Goal: Information Seeking & Learning: Learn about a topic

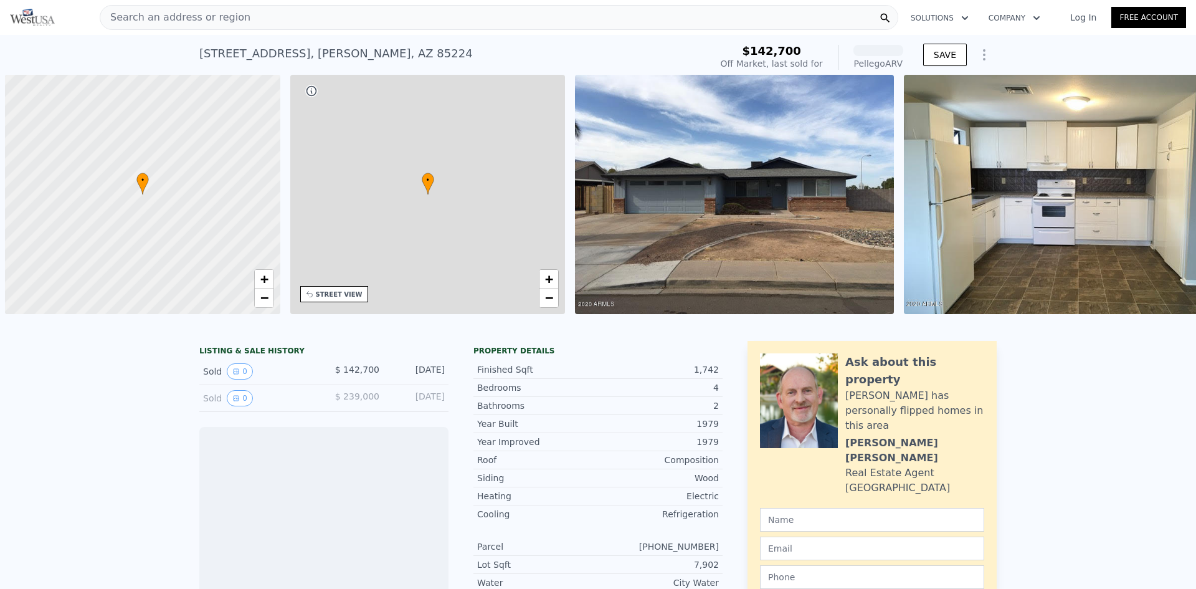
scroll to position [0, 5]
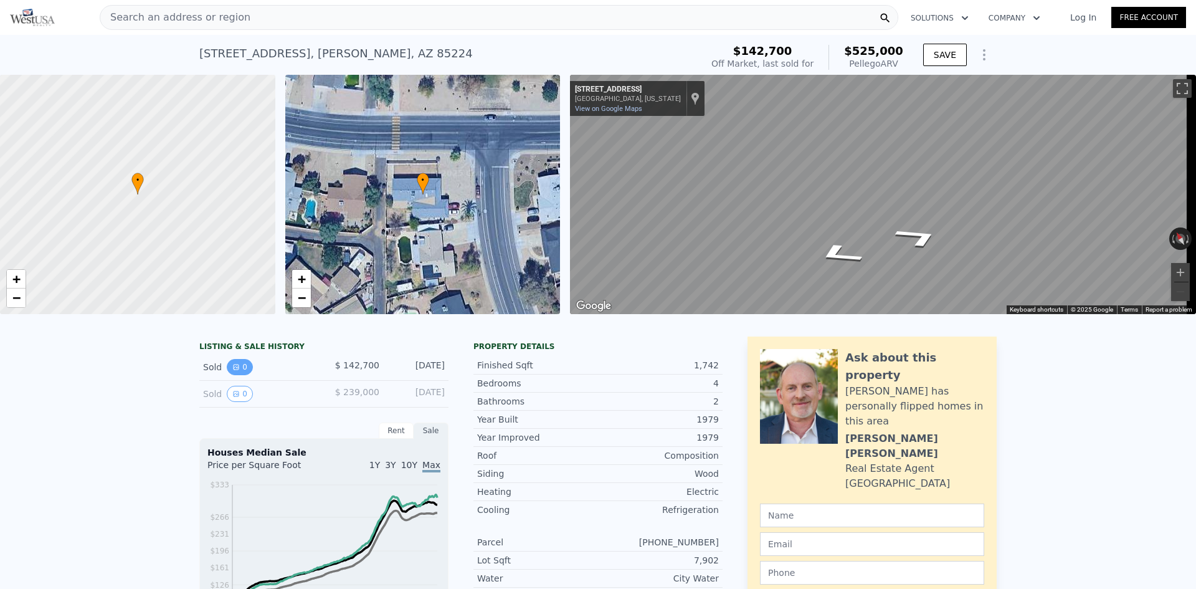
click at [234, 369] on icon "View historical data" at bounding box center [236, 366] width 5 height 5
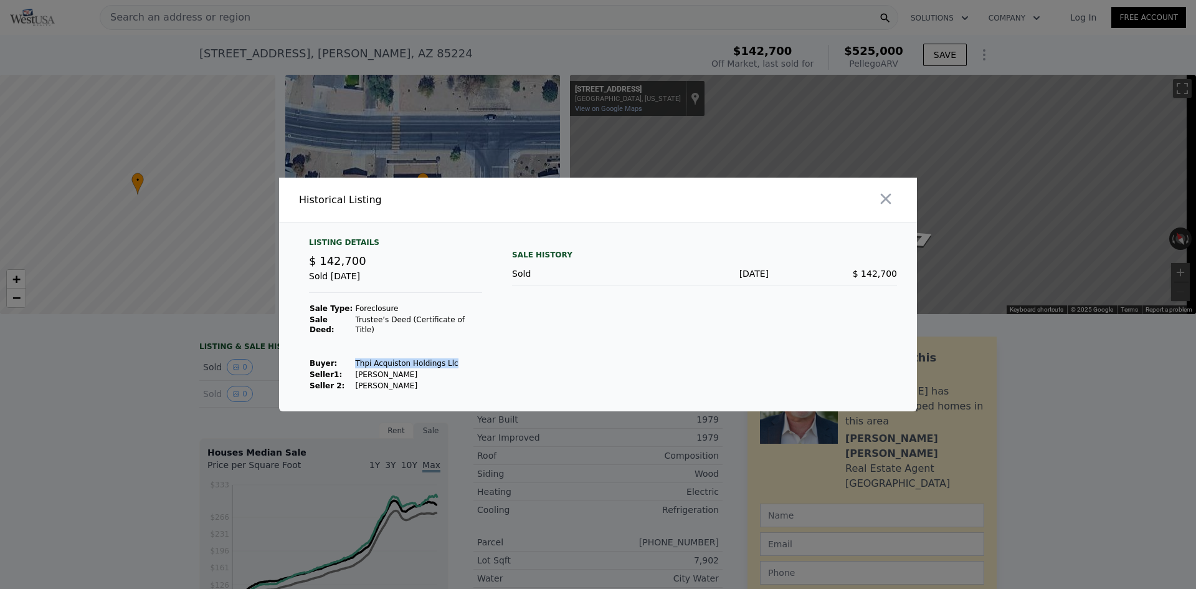
drag, startPoint x: 349, startPoint y: 355, endPoint x: 440, endPoint y: 353, distance: 91.0
click at [440, 358] on td "Thpi Acquiston Holdings Llc" at bounding box center [418, 363] width 128 height 11
copy td "Thpi Acquiston Holdings Llc"
click at [881, 195] on icon "button" at bounding box center [885, 198] width 17 height 17
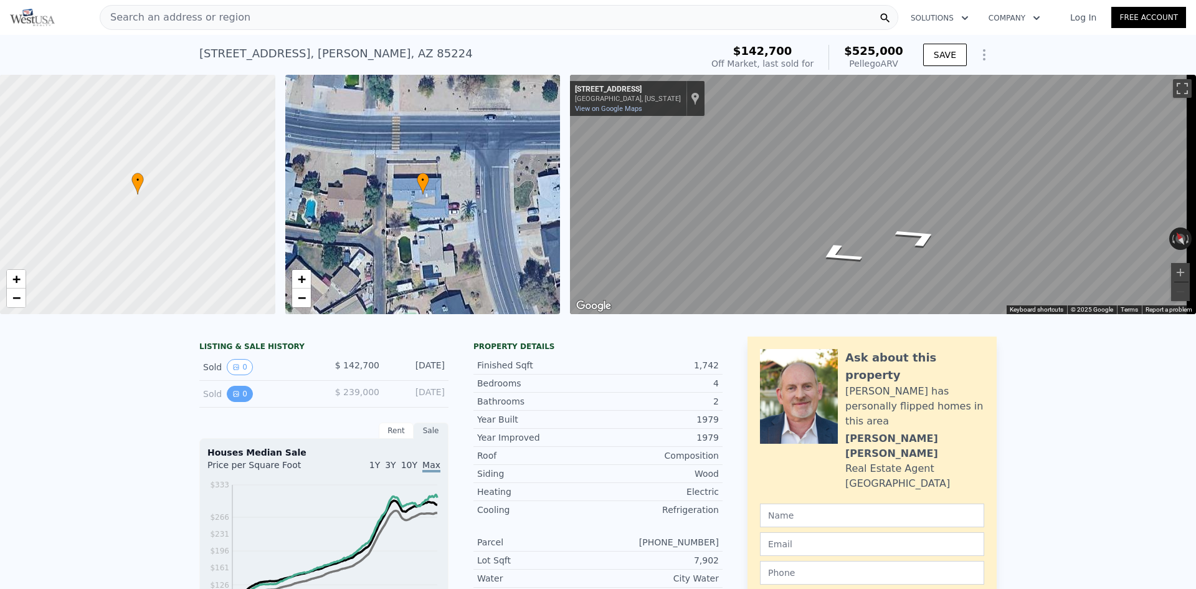
click at [232, 402] on button "0" at bounding box center [240, 394] width 26 height 16
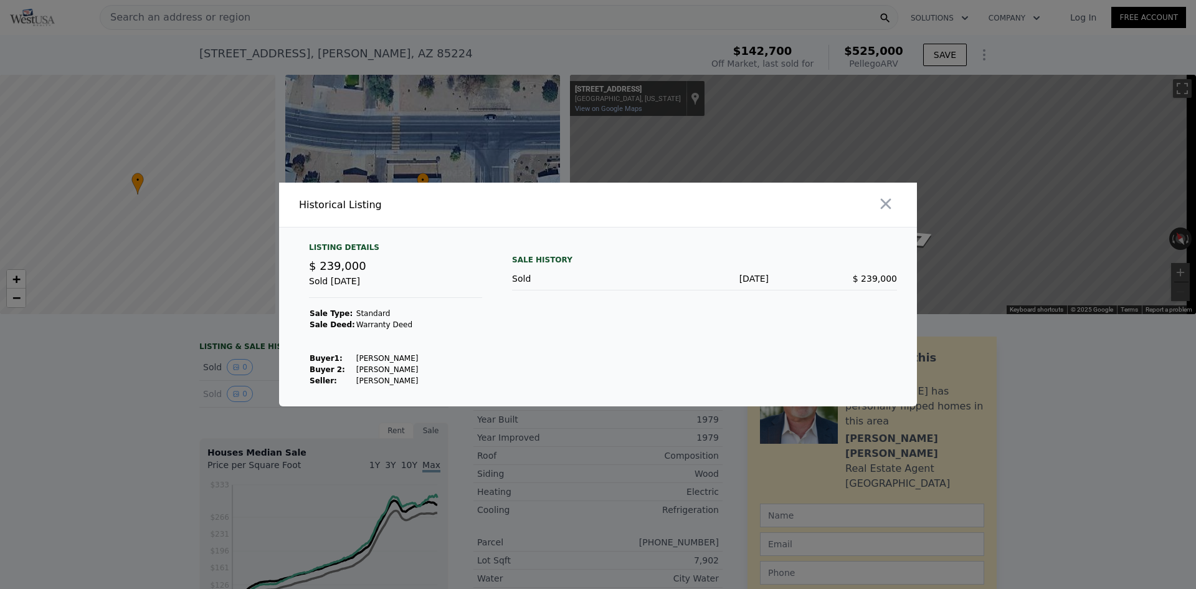
click at [231, 366] on div at bounding box center [598, 294] width 1196 height 589
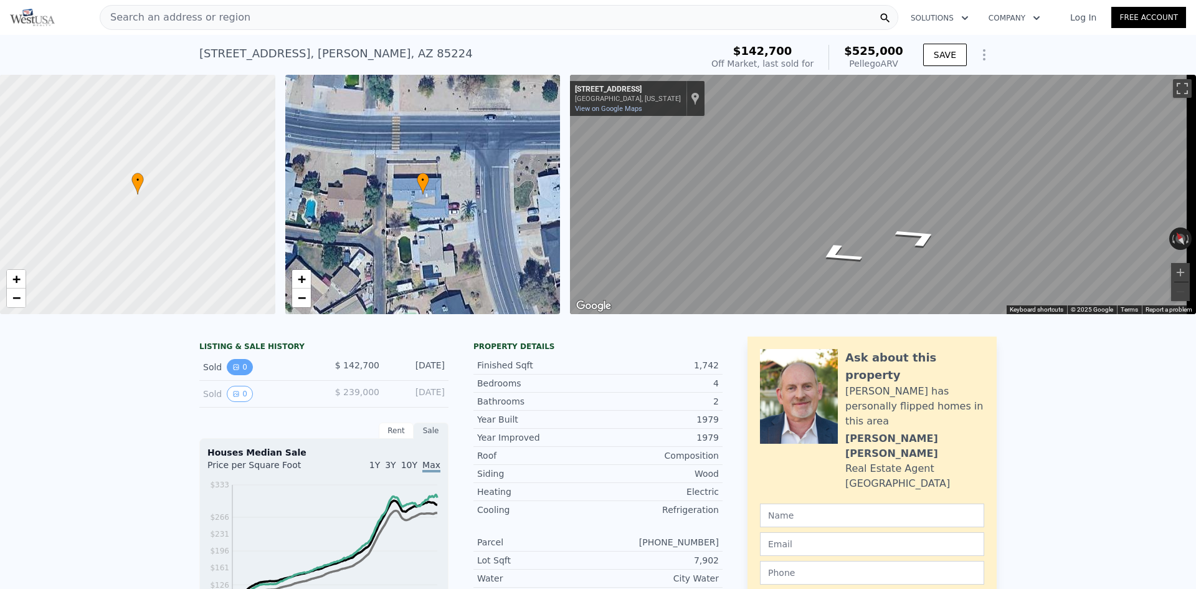
click at [231, 368] on button "0" at bounding box center [240, 367] width 26 height 16
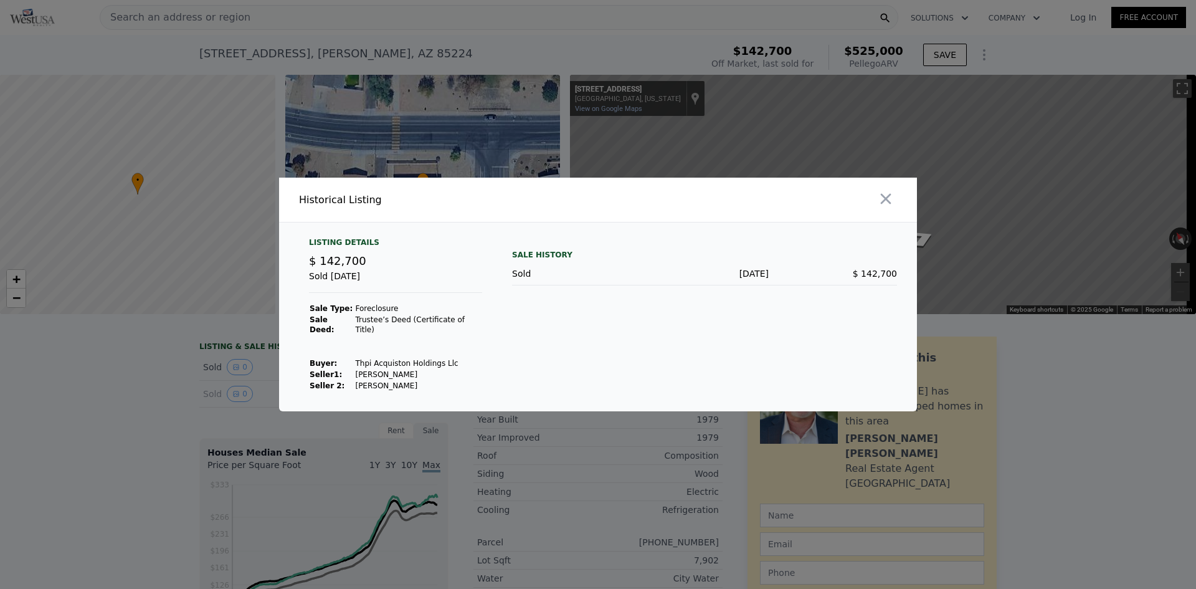
click at [235, 371] on div at bounding box center [598, 294] width 1196 height 589
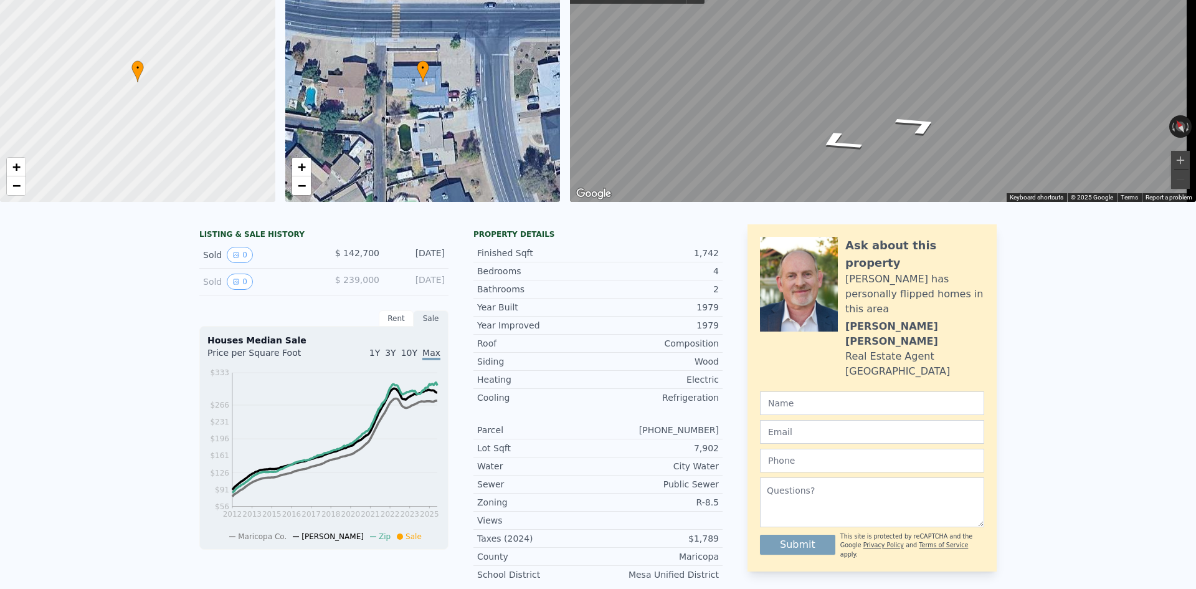
scroll to position [0, 0]
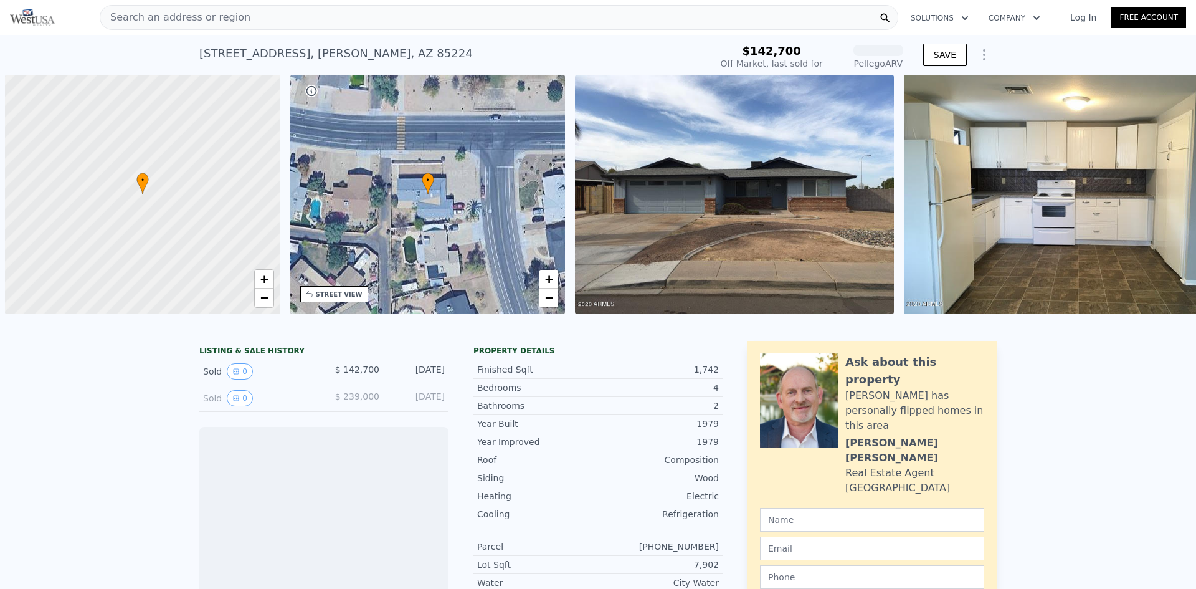
scroll to position [0, 5]
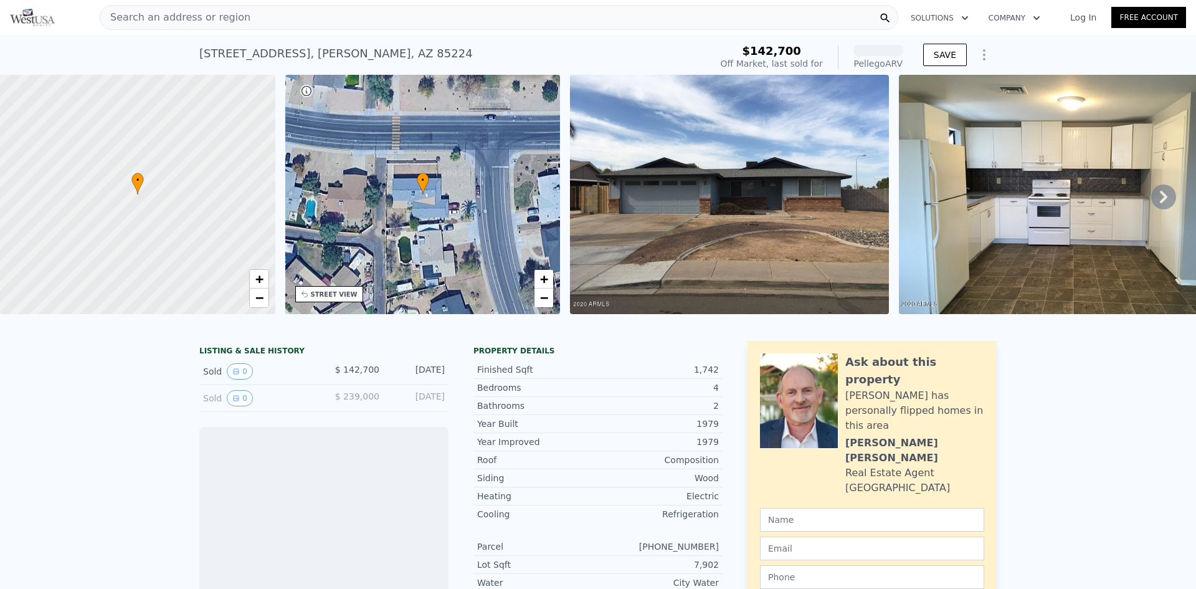
click at [0, 0] on div "Loading..." at bounding box center [0, 0] width 0 height 0
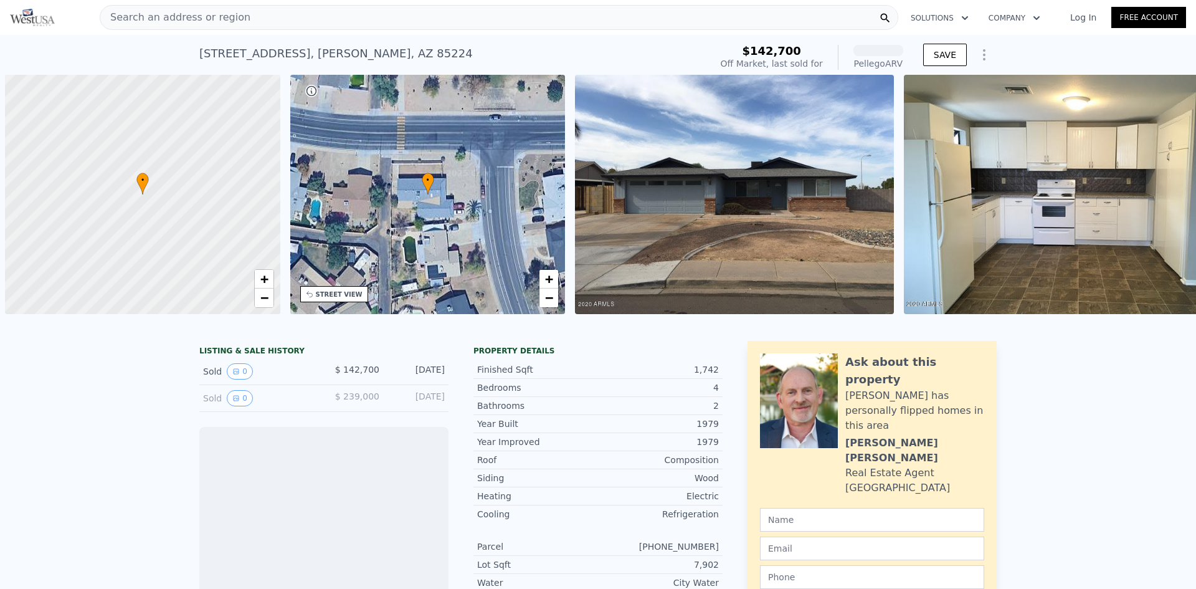
scroll to position [0, 5]
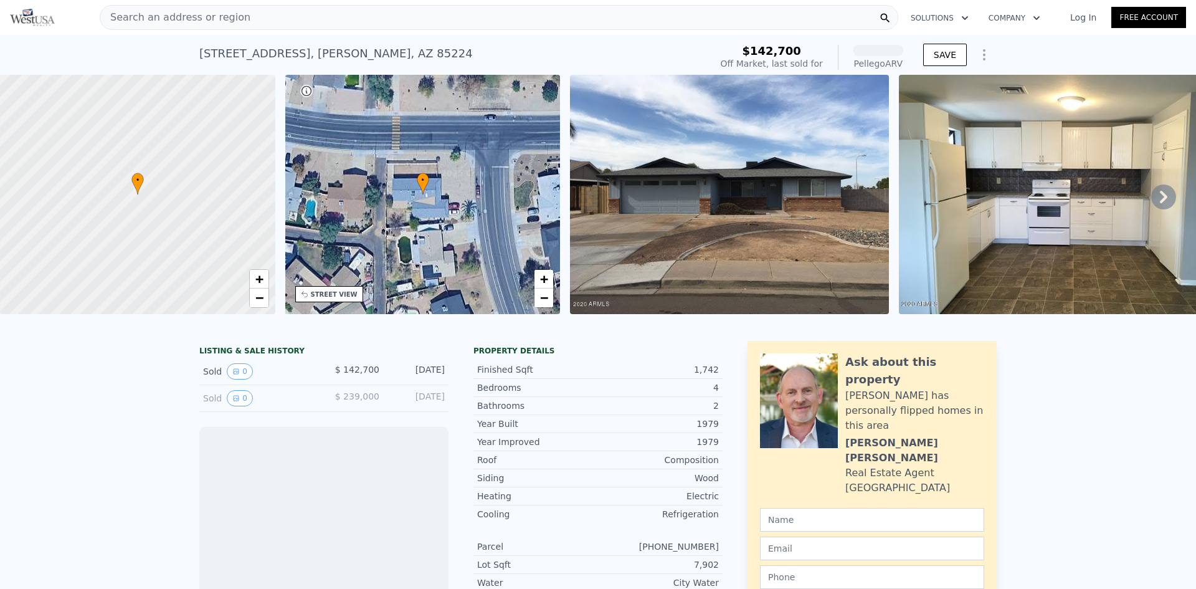
click at [1027, 176] on img at bounding box center [1058, 194] width 319 height 239
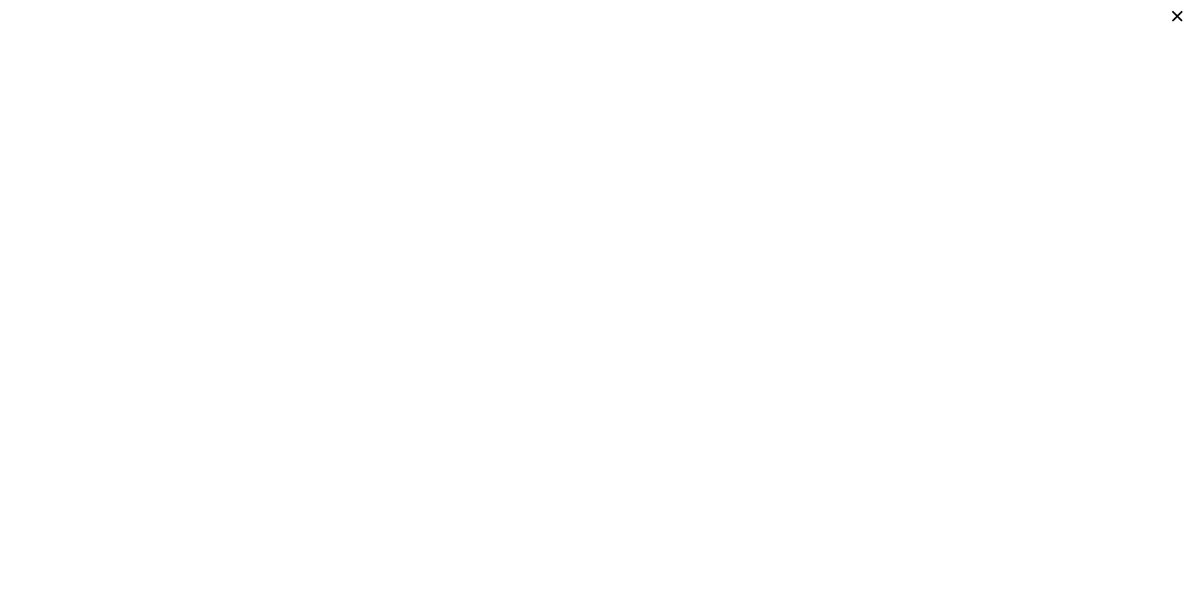
scroll to position [0, 0]
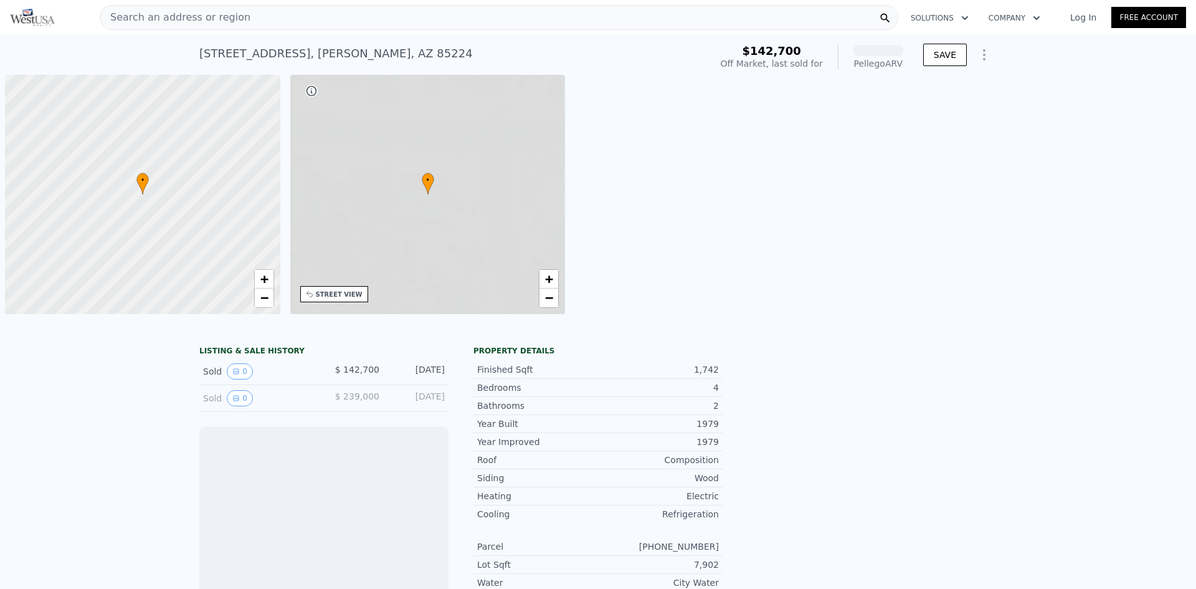
scroll to position [0, 5]
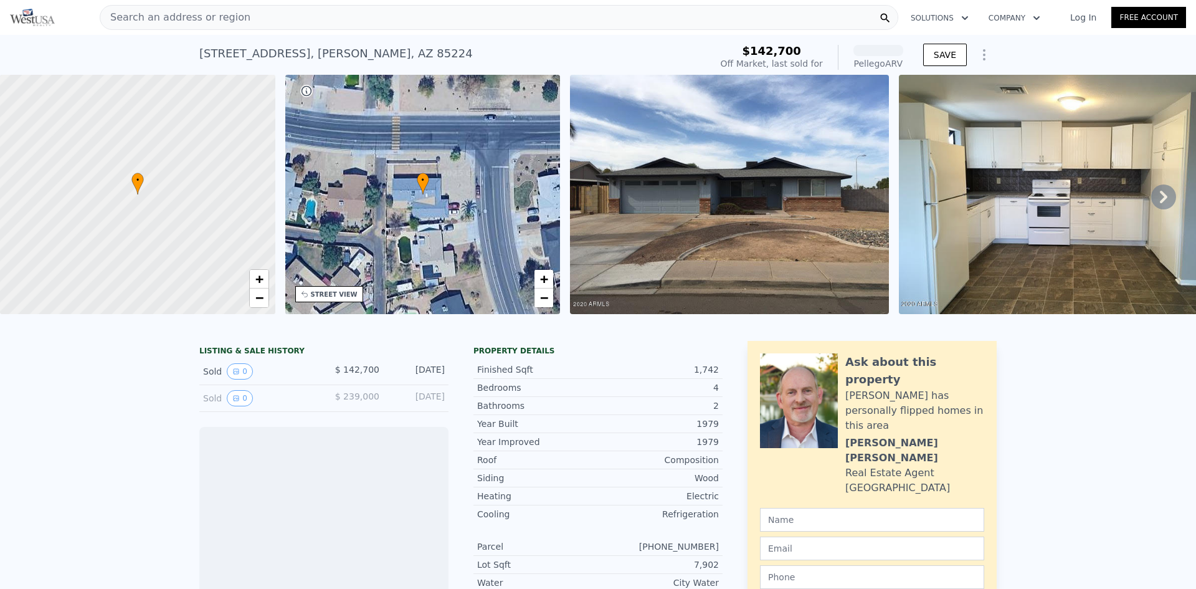
click at [1151, 198] on icon at bounding box center [1163, 196] width 25 height 25
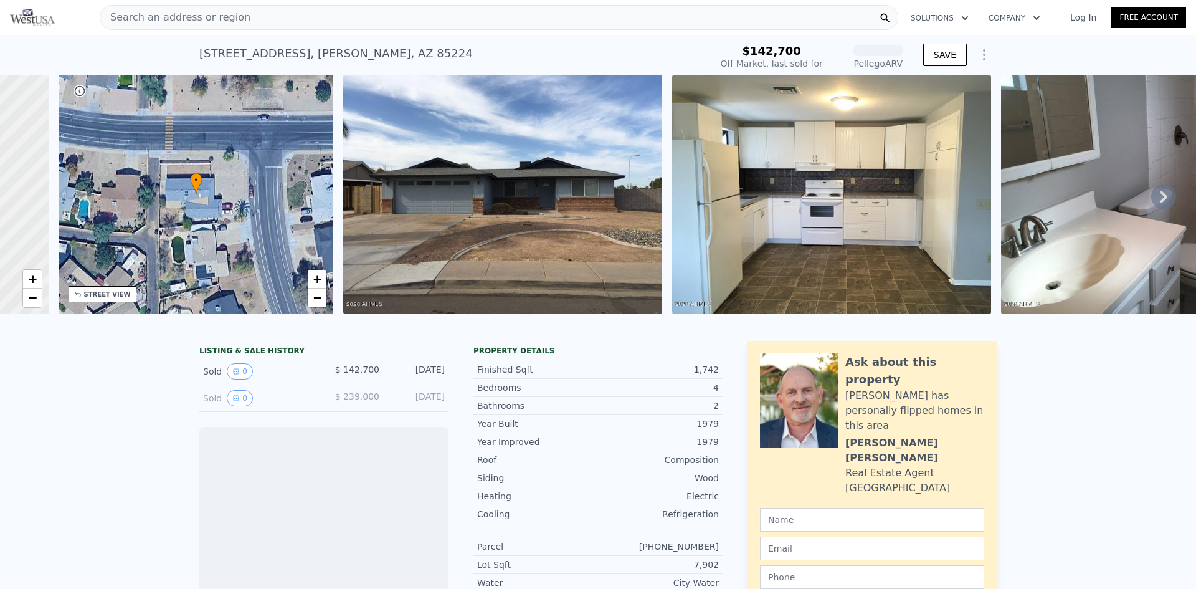
click at [1146, 198] on div "• + − • + − STREET VIEW Loading... SATELLITE VIEW" at bounding box center [598, 197] width 1196 height 244
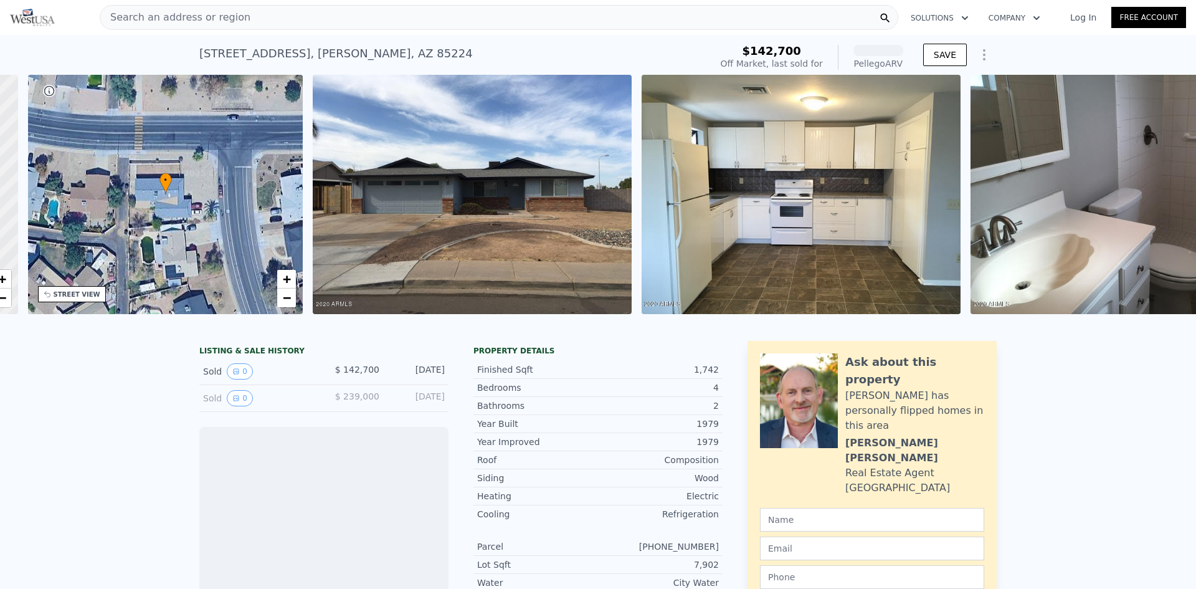
scroll to position [0, 290]
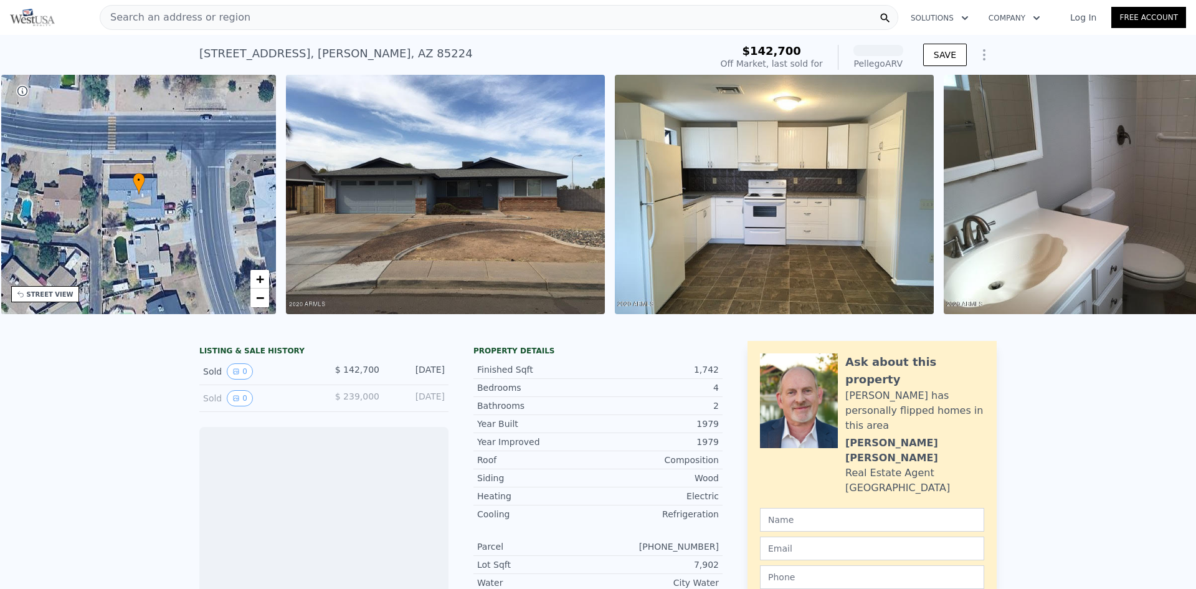
click at [1146, 198] on img at bounding box center [1103, 194] width 319 height 239
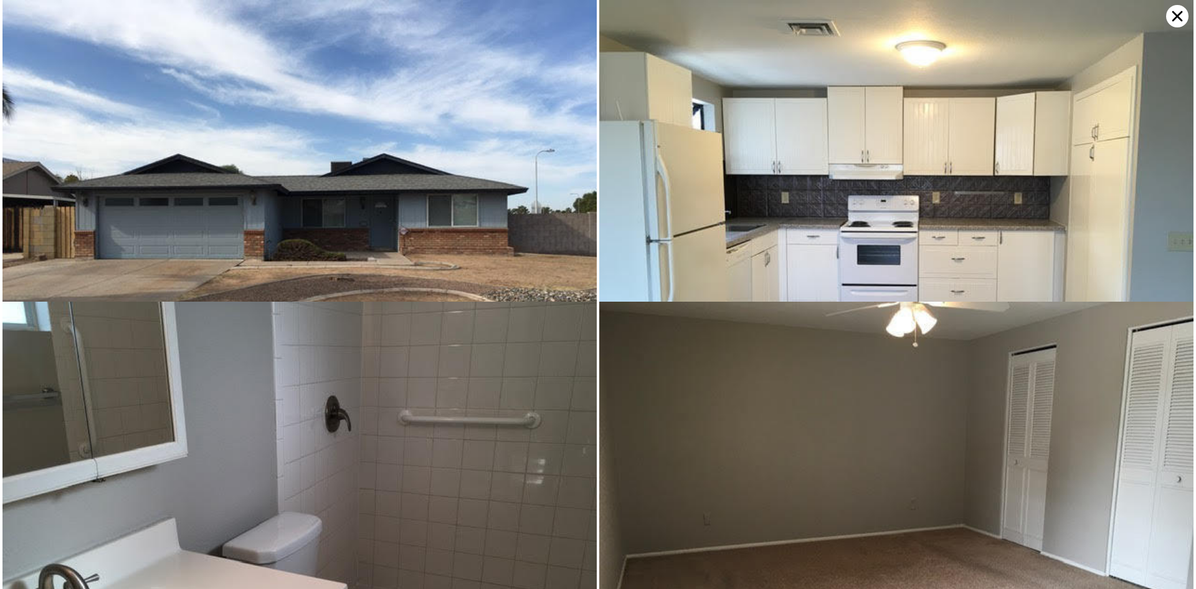
scroll to position [155, 0]
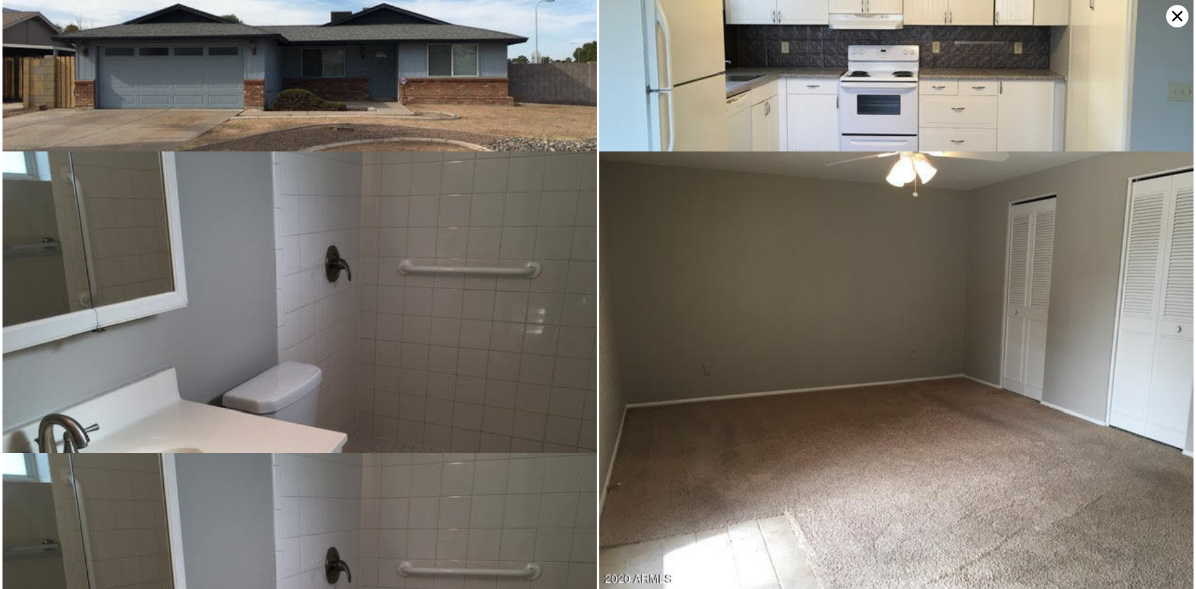
click at [1146, 198] on img at bounding box center [896, 374] width 594 height 446
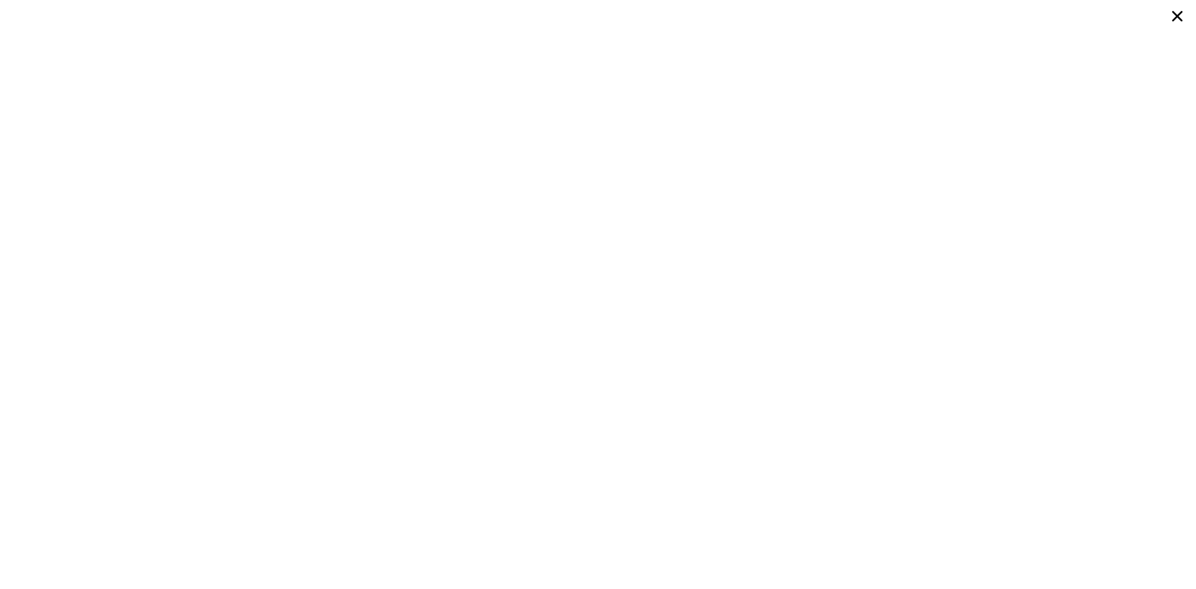
scroll to position [0, 0]
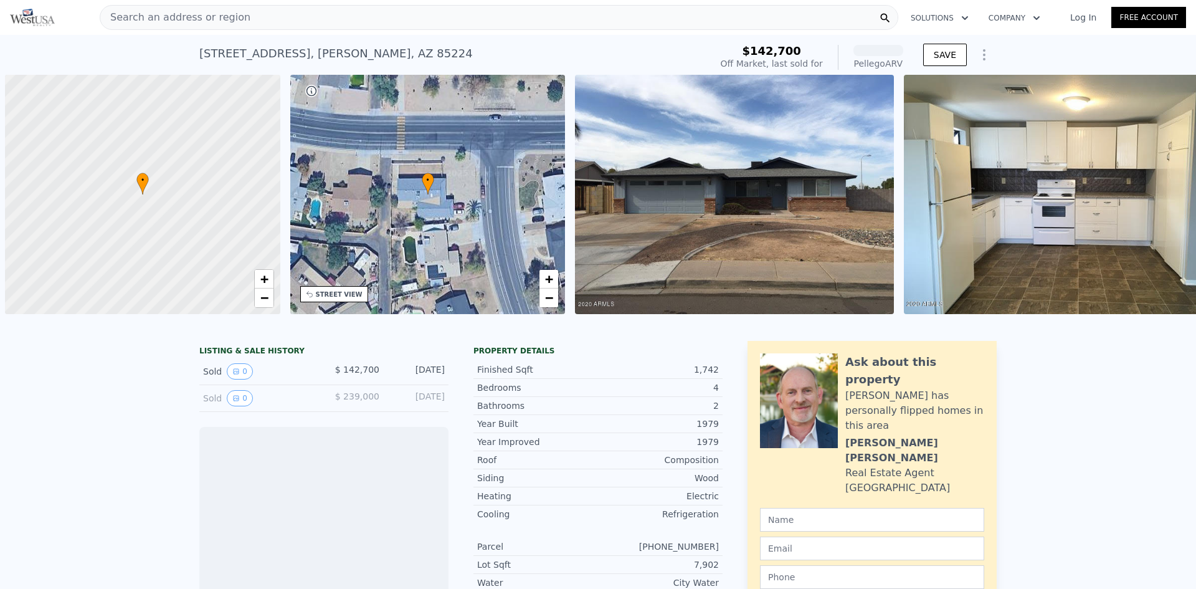
scroll to position [0, 5]
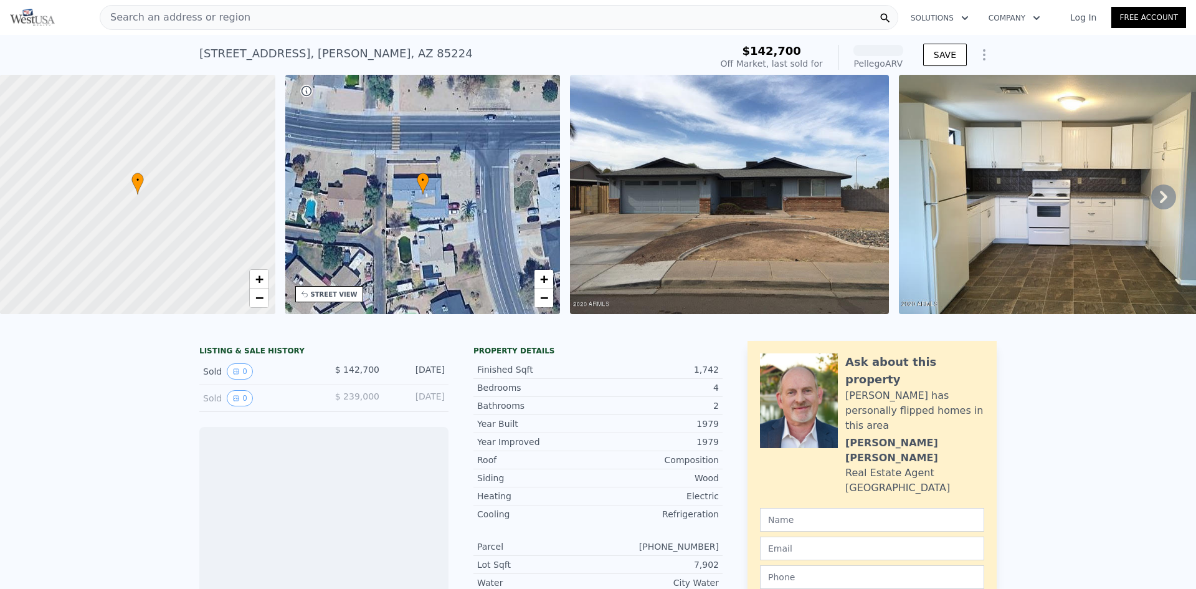
click at [1160, 202] on icon at bounding box center [1163, 197] width 7 height 12
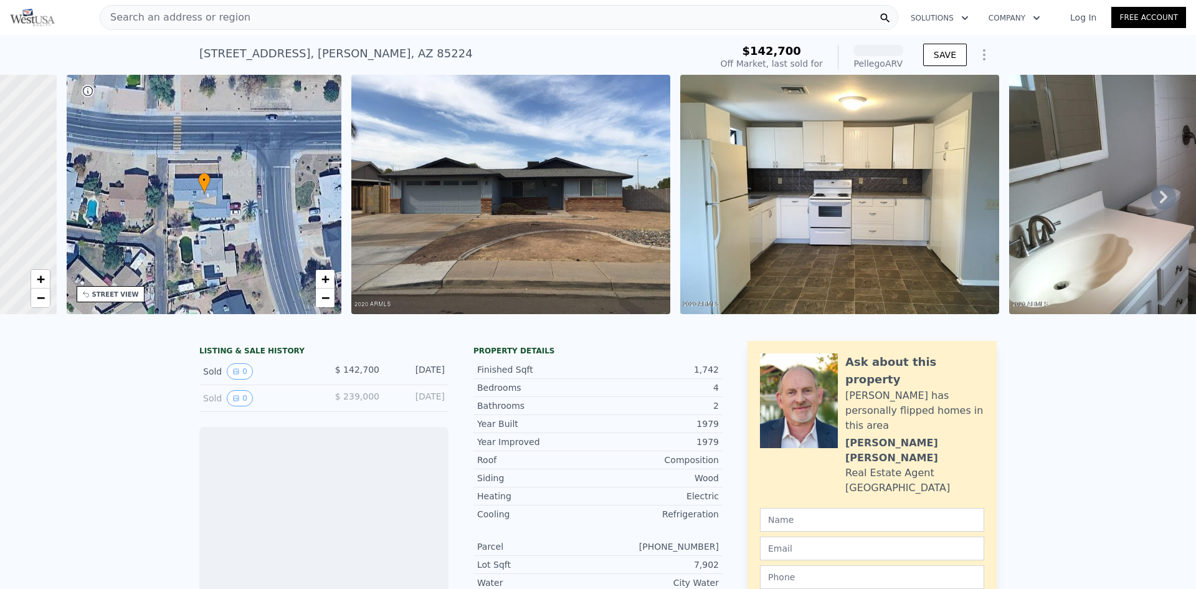
click at [1157, 202] on div "• + − • + − STREET VIEW Loading... SATELLITE VIEW" at bounding box center [598, 197] width 1196 height 244
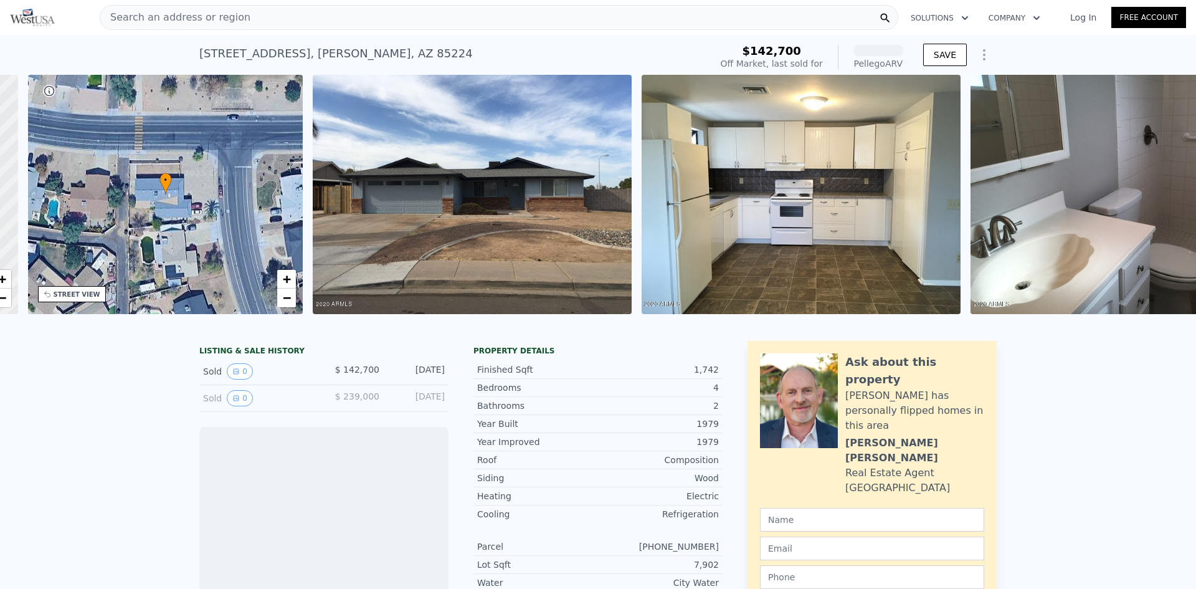
click at [0, 0] on div "Loading..." at bounding box center [0, 0] width 0 height 0
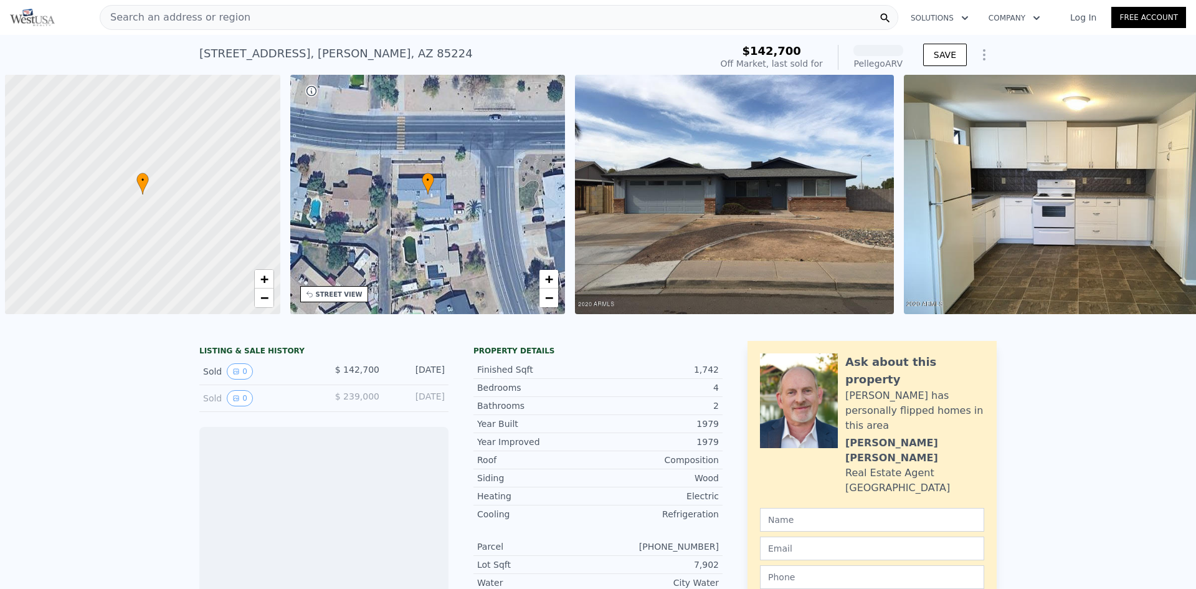
scroll to position [0, 5]
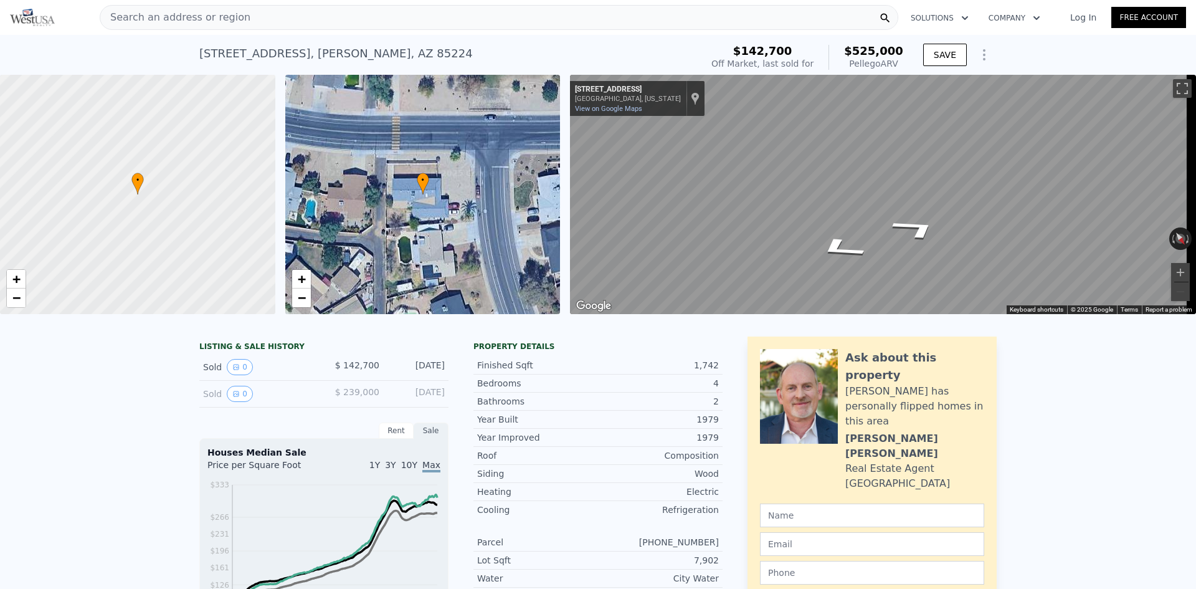
click at [473, 178] on div "• + − • + − ← Move left → Move right ↑ Move up ↓ Move down + Zoom in - Zoom out…" at bounding box center [598, 194] width 1196 height 239
click at [515, 221] on div "• + − • + − ← Move left → Move right ↑ Move up ↓ Move down + Zoom in - Zoom out…" at bounding box center [598, 194] width 1196 height 239
click at [569, 133] on div "← Move left → Move right ↑ Move up ↓ Move down + Zoom in - Zoom out [STREET_ADD…" at bounding box center [878, 194] width 626 height 239
click at [847, 202] on icon "Go West, W Mesquite St" at bounding box center [841, 198] width 90 height 40
click at [1188, 179] on div "Search an address or region Solutions Company Open main menu Log In Free Accoun…" at bounding box center [598, 294] width 1196 height 589
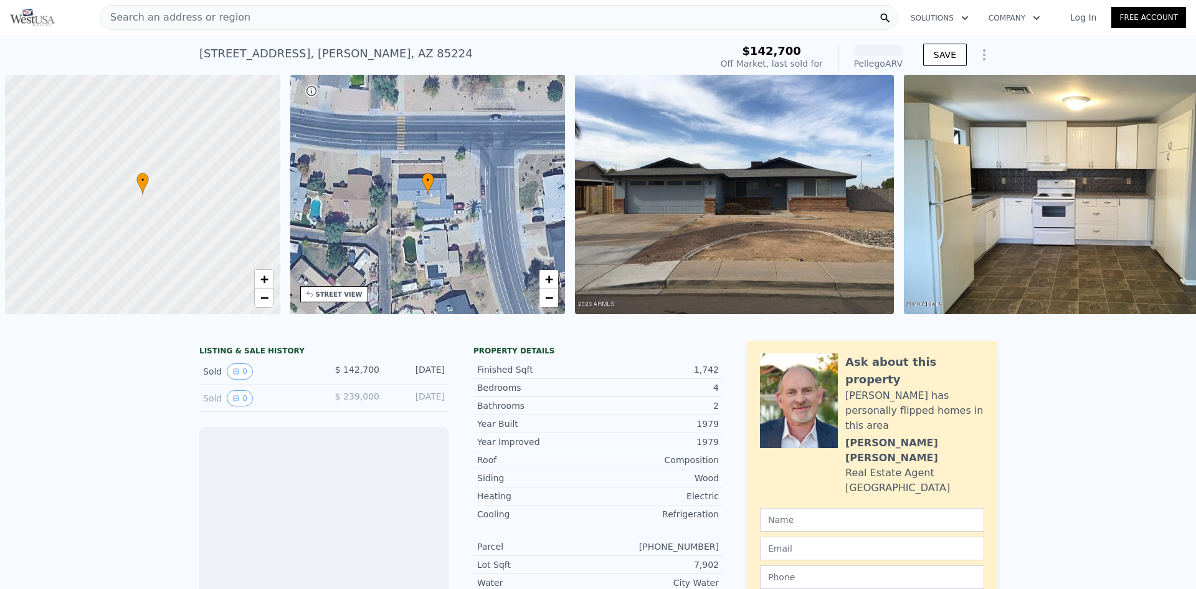
scroll to position [0, 5]
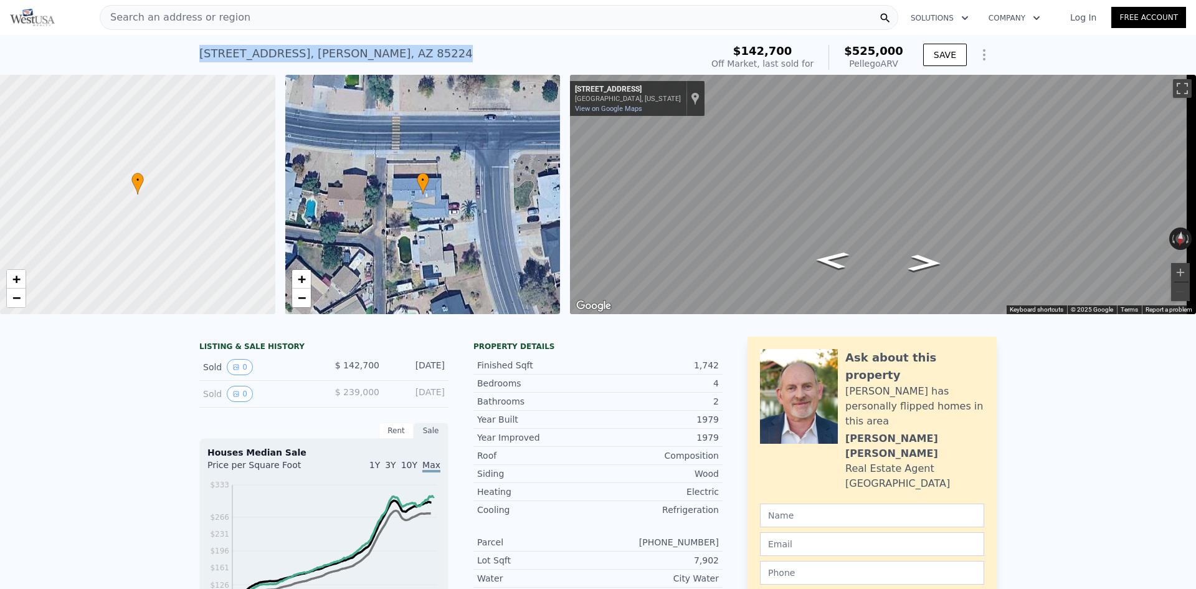
drag, startPoint x: 445, startPoint y: 49, endPoint x: 138, endPoint y: 55, distance: 307.8
click at [138, 55] on div "2308 N Arrowhead Dr , Chandler , AZ 85224 Sold Jul 2012 for $142,700 (~ARV $525…" at bounding box center [598, 55] width 1196 height 40
copy div "2308 N Arrowhead Dr , Chandler , AZ 85224"
